Goal: Information Seeking & Learning: Learn about a topic

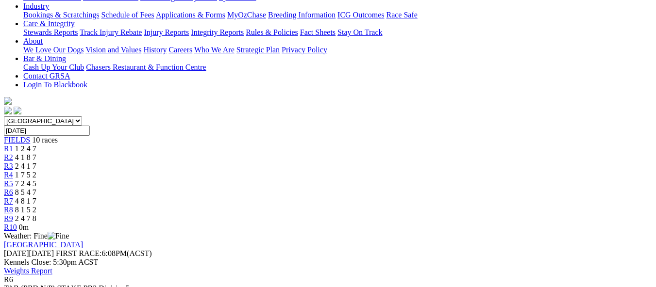
scroll to position [242, 0]
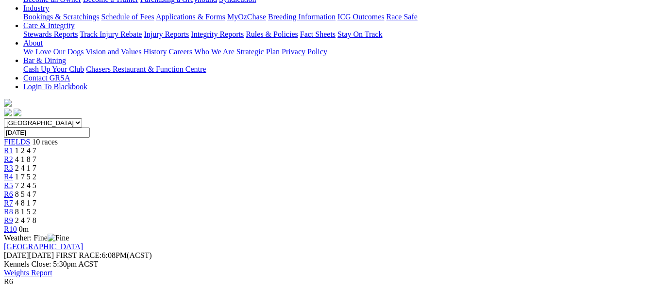
scroll to position [0, 0]
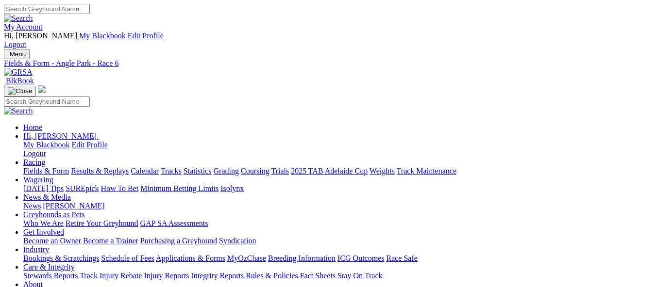
click at [45, 167] on link "Fields & Form" at bounding box center [46, 171] width 46 height 8
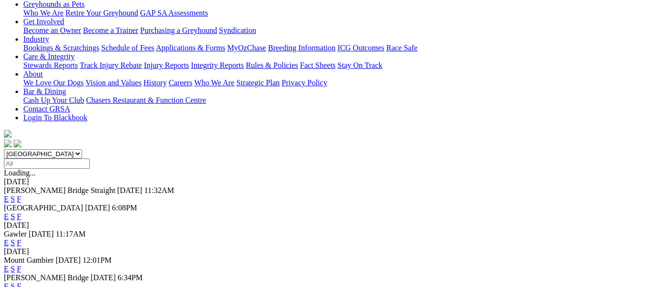
scroll to position [220, 0]
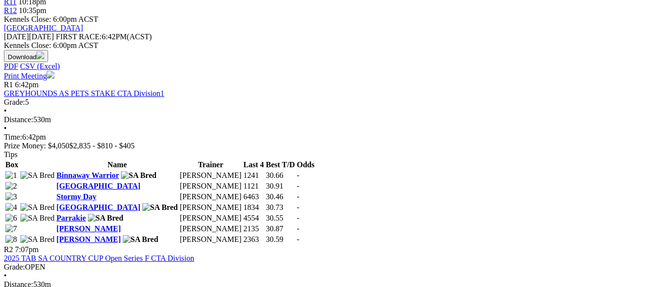
scroll to position [482, 0]
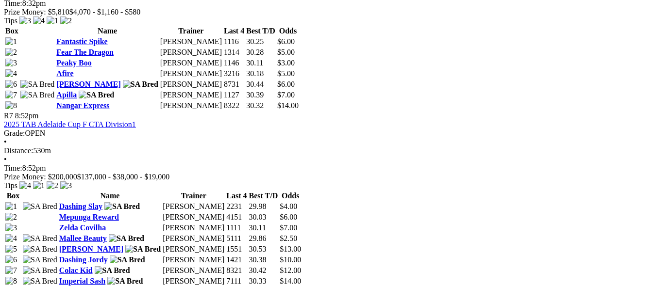
scroll to position [1504, 0]
